Goal: Task Accomplishment & Management: Manage account settings

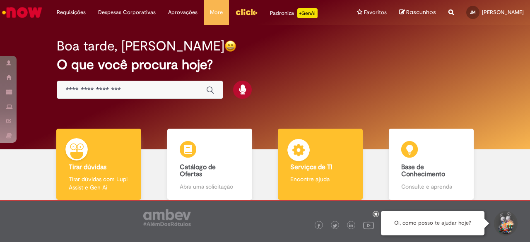
click at [308, 149] on div "Serviços de TI Serviços de TI Encontre ajuda" at bounding box center [320, 165] width 85 height 72
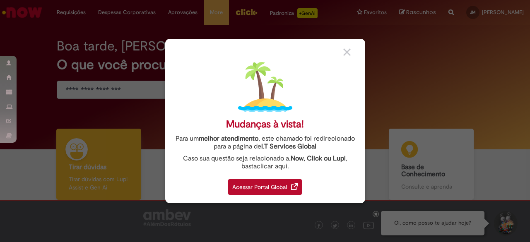
click at [252, 182] on div "Acessar Portal Global" at bounding box center [265, 187] width 74 height 16
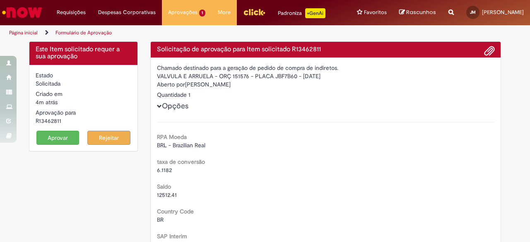
click at [56, 134] on button "Aprovar" at bounding box center [57, 138] width 43 height 14
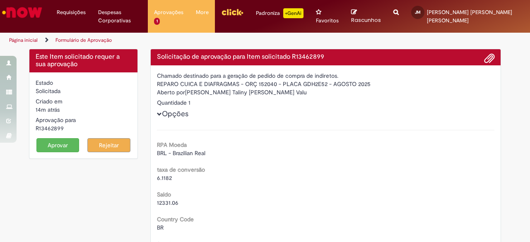
click at [70, 138] on button "Aprovar" at bounding box center [57, 145] width 43 height 14
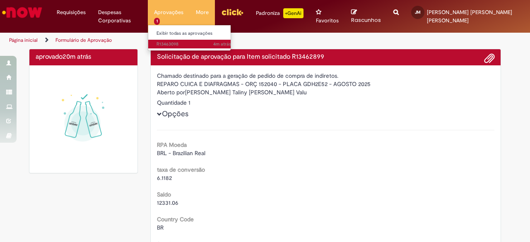
click at [175, 40] on link "4m atrás 4 minutos atrás R13463098" at bounding box center [193, 44] width 91 height 9
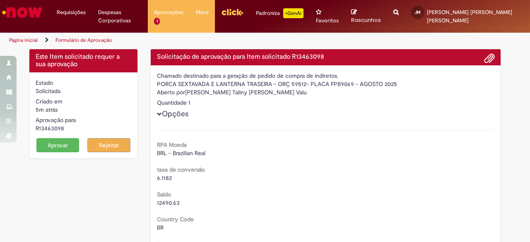
click at [60, 139] on button "Aprovar" at bounding box center [57, 145] width 43 height 14
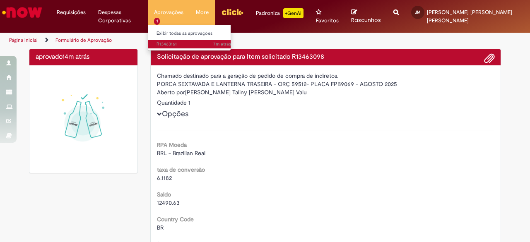
click at [179, 43] on span "7m atrás 7 minutos atrás R13463161" at bounding box center [193, 44] width 74 height 7
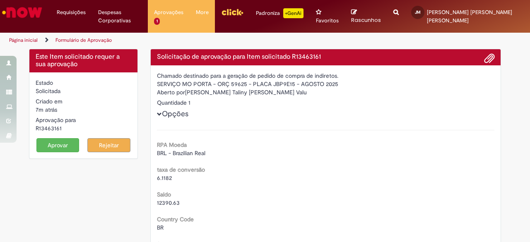
click at [53, 139] on button "Aprovar" at bounding box center [57, 145] width 43 height 14
